Goal: Check status

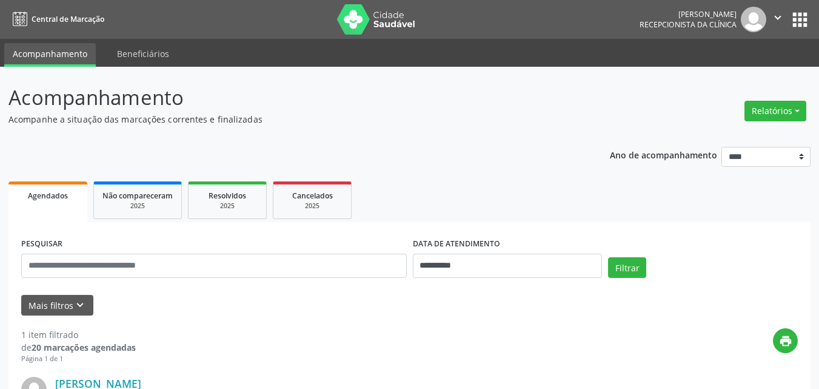
click at [350, 304] on div "Mais filtros keyboard_arrow_down" at bounding box center [409, 305] width 783 height 21
